Goal: Task Accomplishment & Management: Complete application form

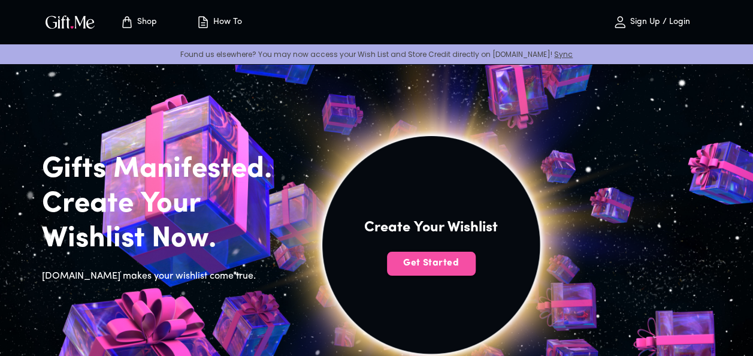
click at [436, 264] on span "Get Started" at bounding box center [431, 262] width 89 height 13
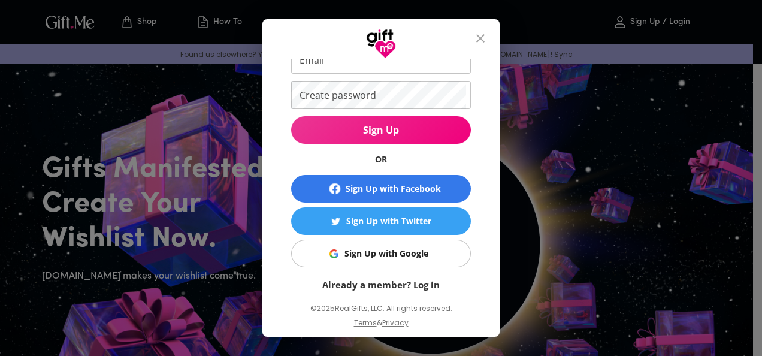
scroll to position [81, 0]
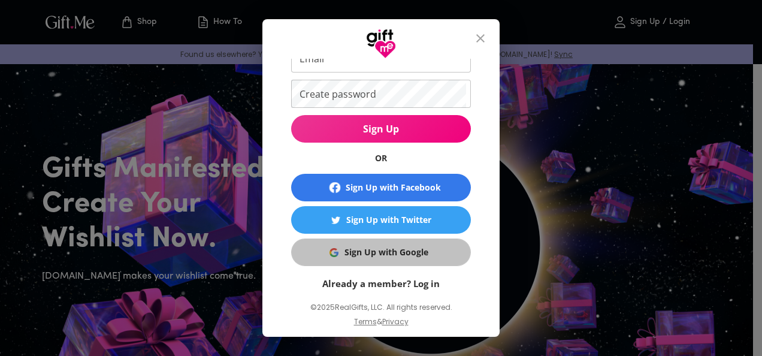
click at [410, 243] on button "Sign Up with Google" at bounding box center [381, 253] width 180 height 28
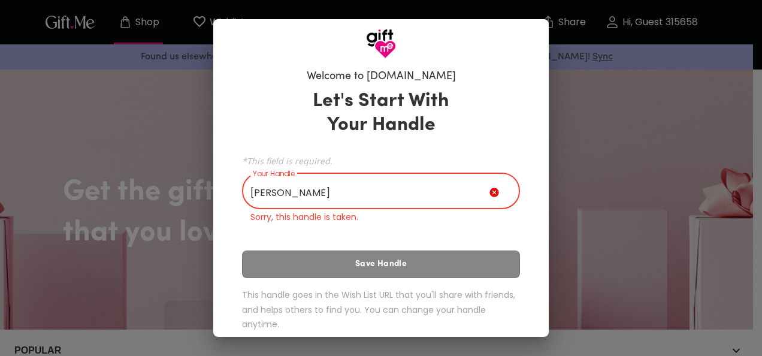
scroll to position [13, 0]
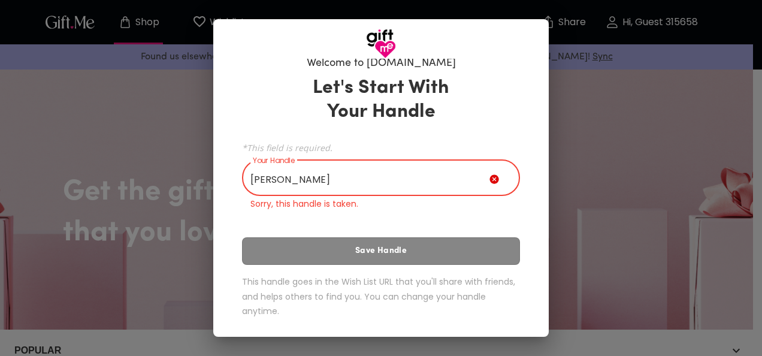
click at [352, 247] on div "Let's Start With Your Handle *This field is required. Your Handle [PERSON_NAME]…" at bounding box center [381, 199] width 278 height 257
click at [347, 180] on input "[PERSON_NAME]" at bounding box center [365, 179] width 247 height 34
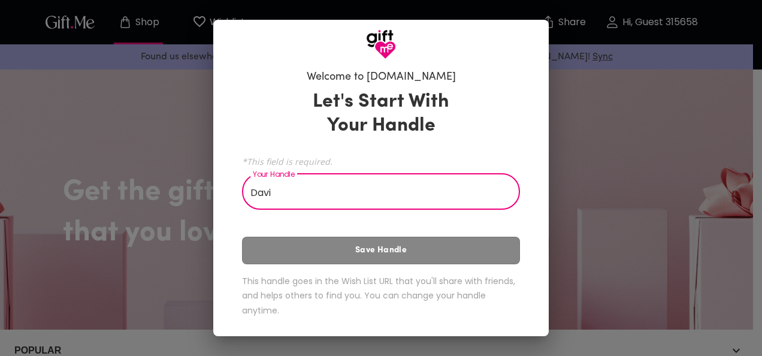
scroll to position [0, 0]
type input "D"
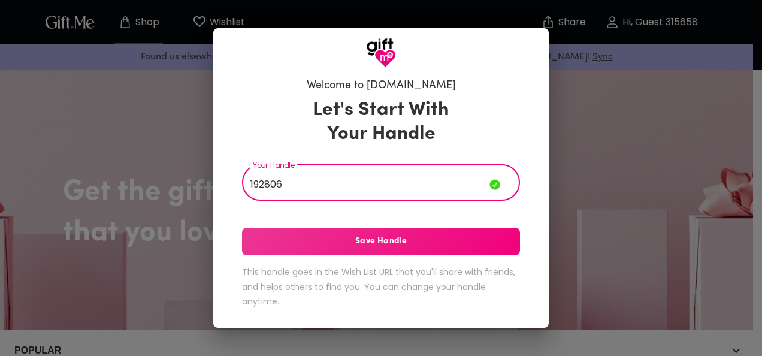
type input "192806"
click at [336, 244] on span "Save Handle" at bounding box center [381, 241] width 278 height 13
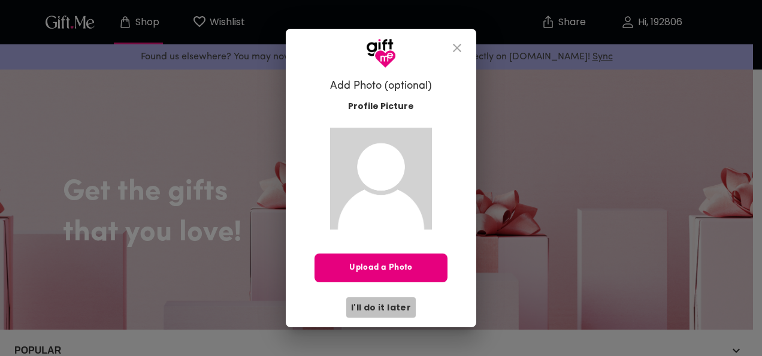
click at [399, 304] on span "I'll do it later" at bounding box center [381, 307] width 60 height 13
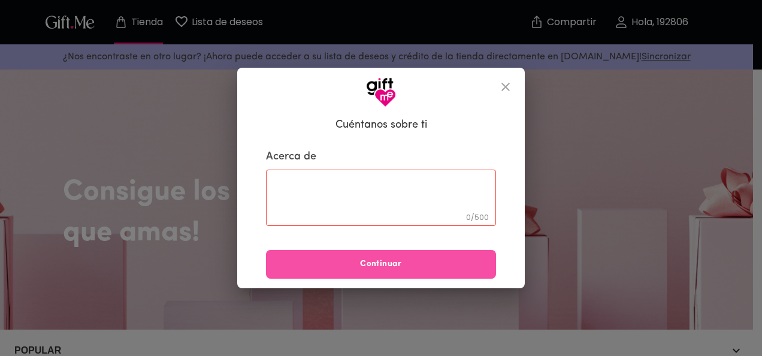
click at [431, 265] on span "Continuar" at bounding box center [381, 264] width 230 height 13
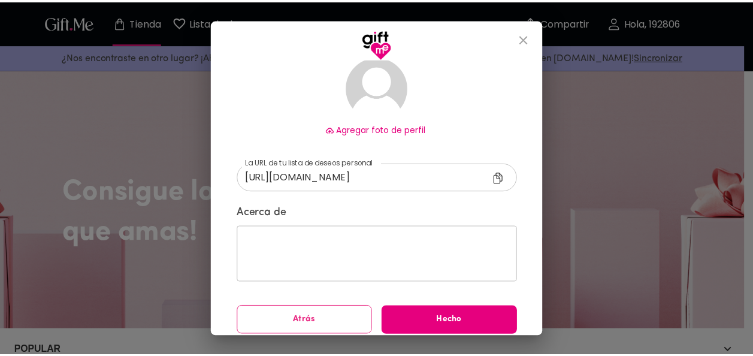
scroll to position [98, 0]
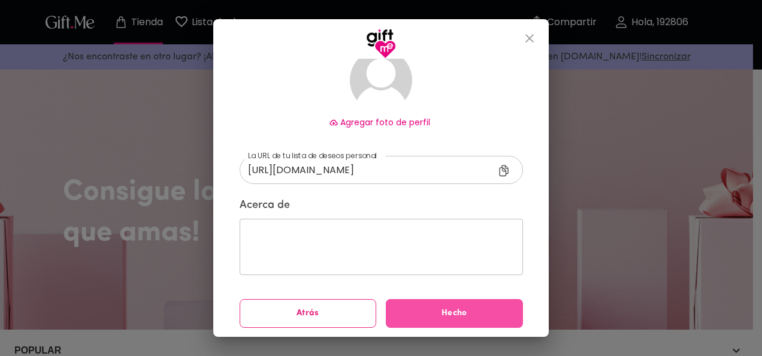
click at [403, 310] on span "Hecho" at bounding box center [454, 313] width 137 height 13
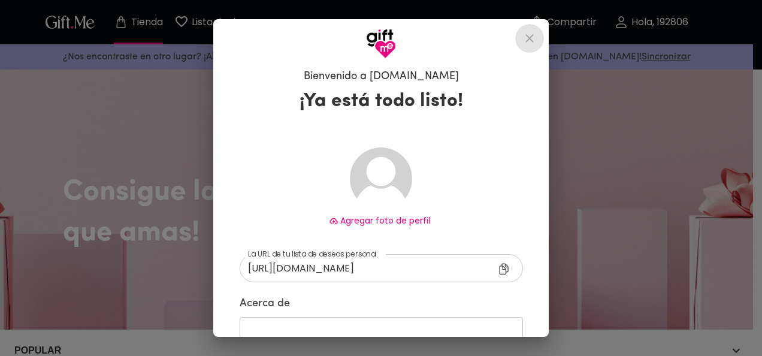
click at [534, 40] on icon "cerrar" at bounding box center [530, 38] width 8 height 8
